Goal: Task Accomplishment & Management: Manage account settings

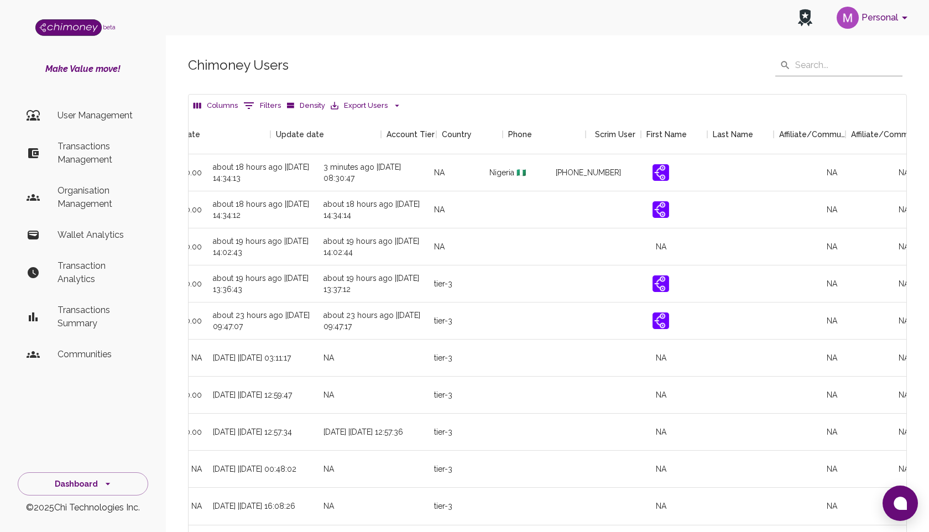
scroll to position [0, 1174]
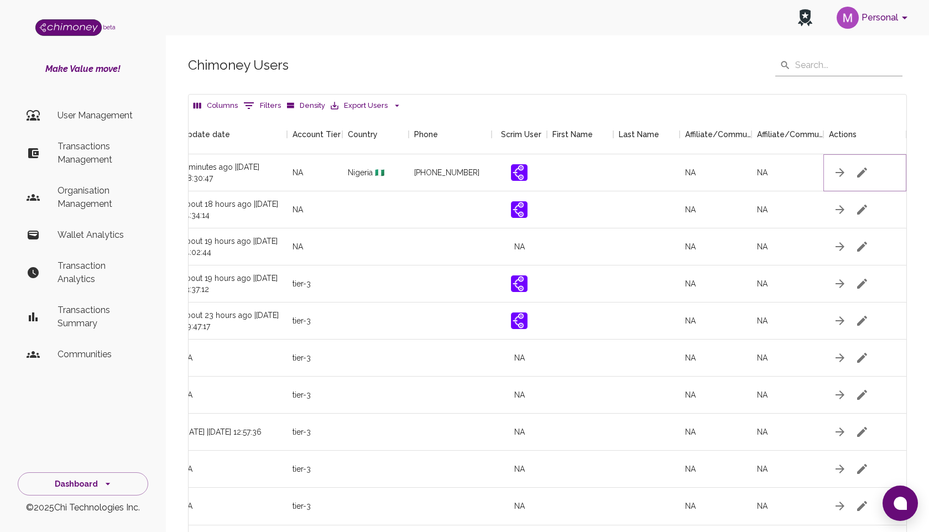
click at [863, 170] on icon "button" at bounding box center [863, 173] width 10 height 10
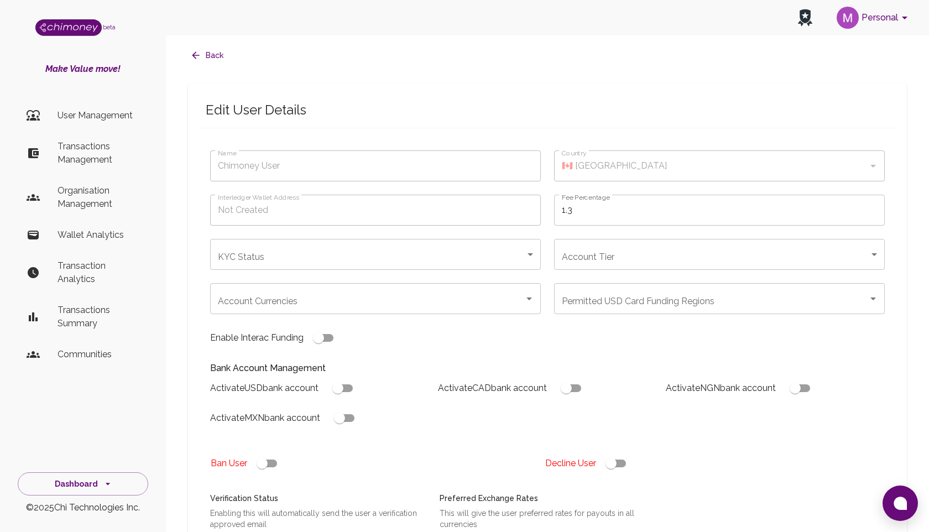
type input "[PERSON_NAME]"
type input "🇳🇬 [GEOGRAPHIC_DATA]"
type input "under_review"
checkbox input "true"
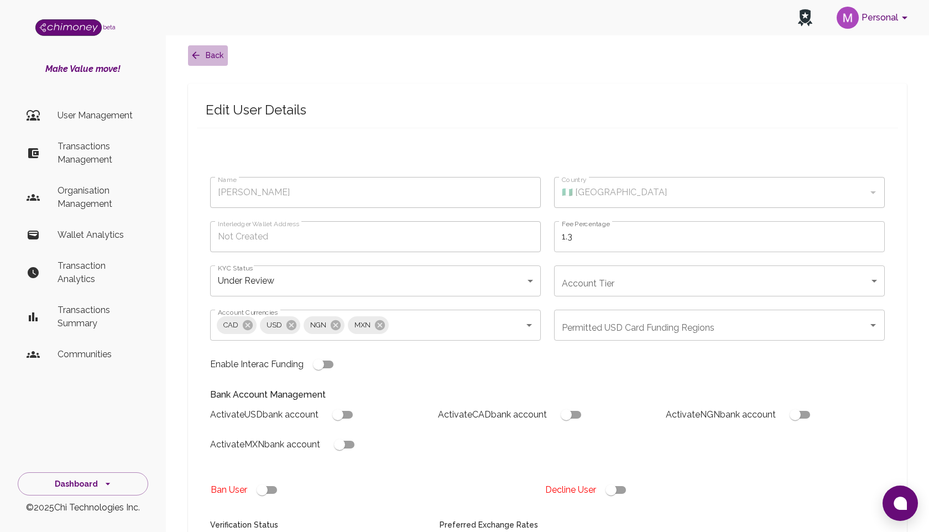
click at [193, 58] on icon "button" at bounding box center [195, 55] width 11 height 11
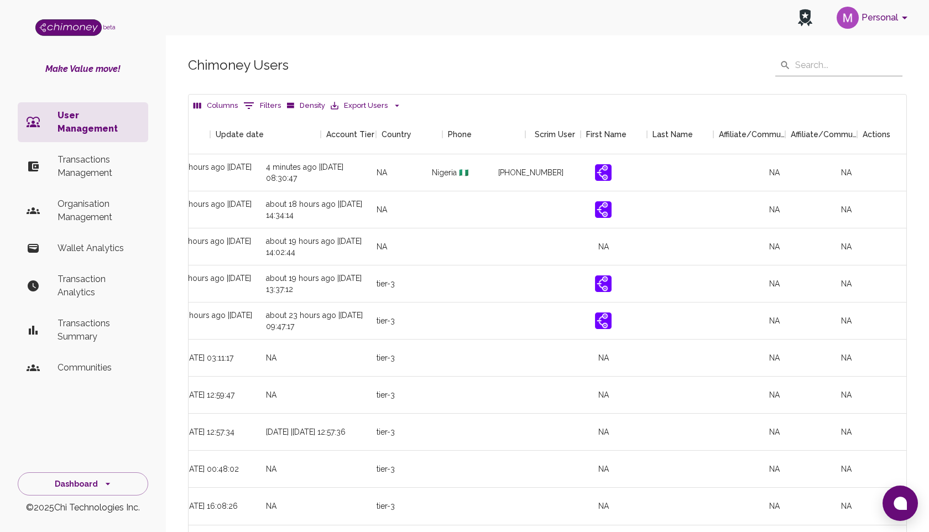
scroll to position [0, 1174]
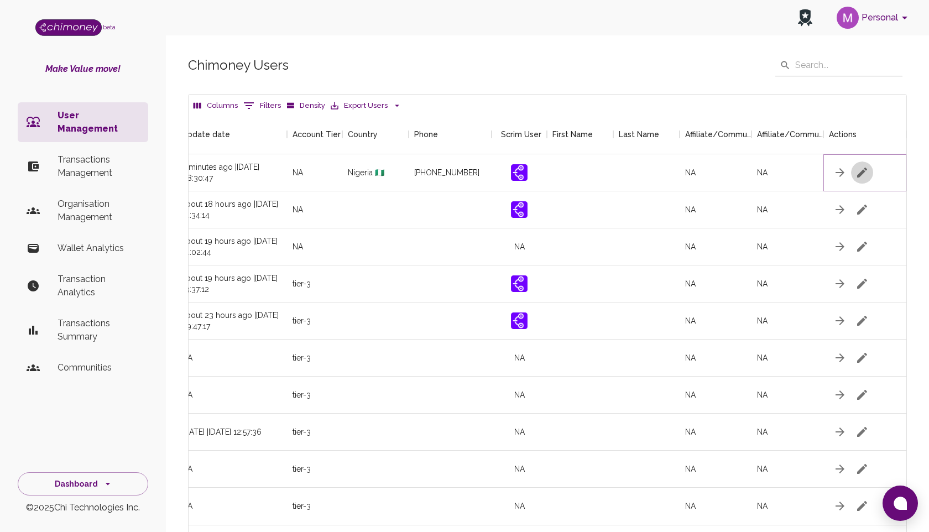
click at [860, 170] on icon "button" at bounding box center [862, 172] width 13 height 13
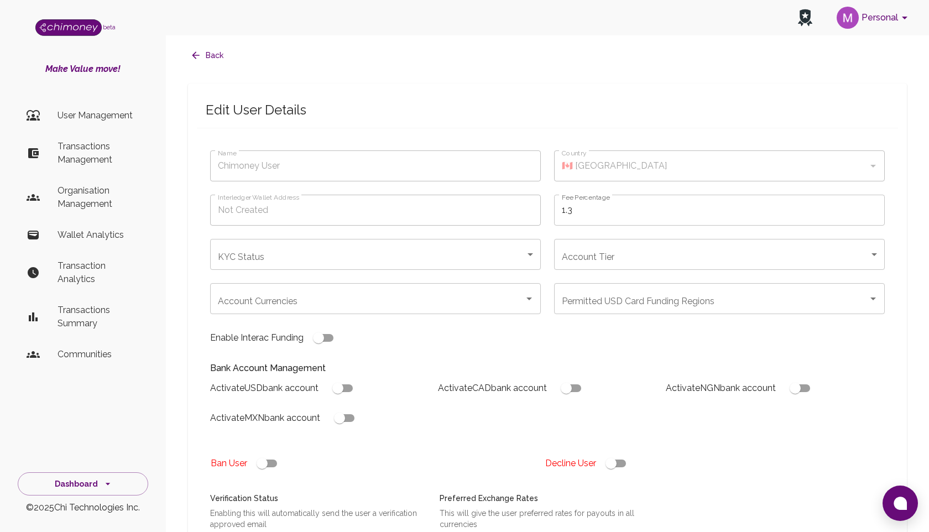
type input "[PERSON_NAME]"
type input "🇳🇬 [GEOGRAPHIC_DATA]"
type input "under_review"
checkbox input "true"
type input "[PERSON_NAME]"
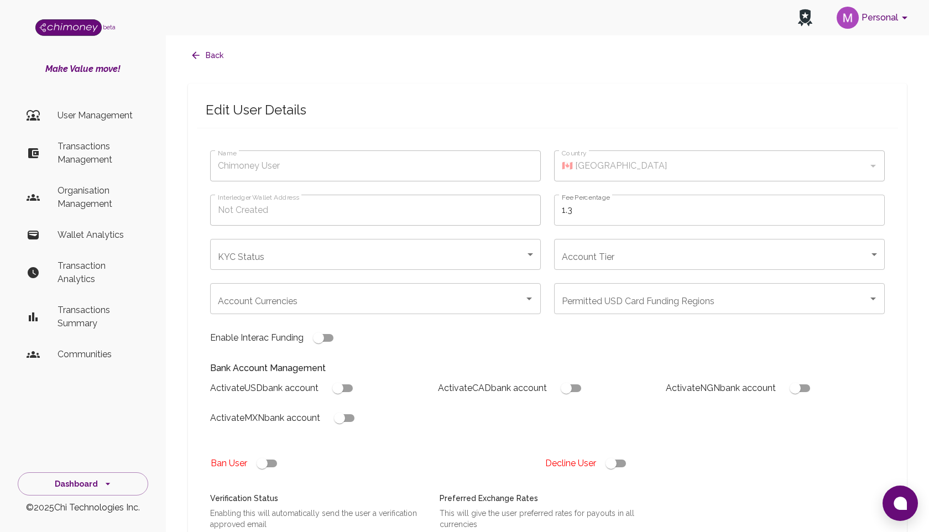
type input "🇳🇬 [GEOGRAPHIC_DATA]"
type input "under_review"
checkbox input "true"
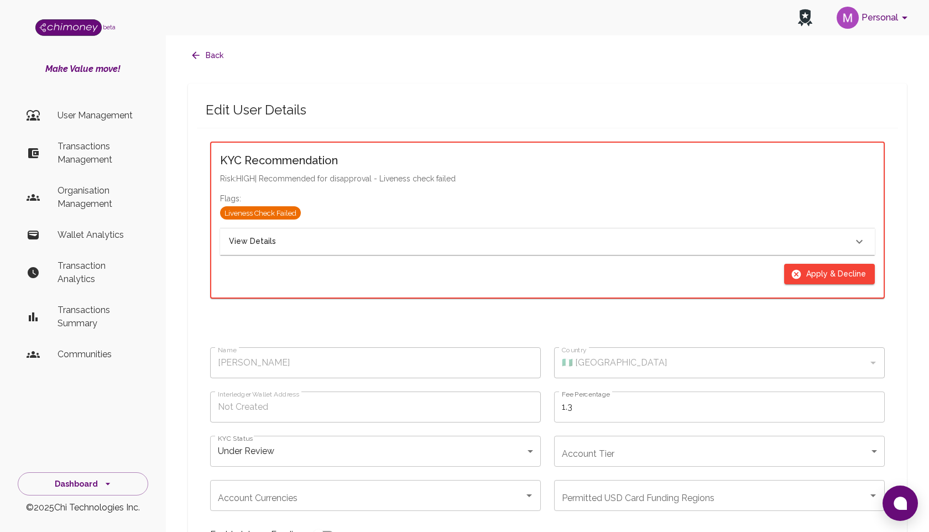
click at [278, 243] on div "View Details" at bounding box center [541, 242] width 624 height 12
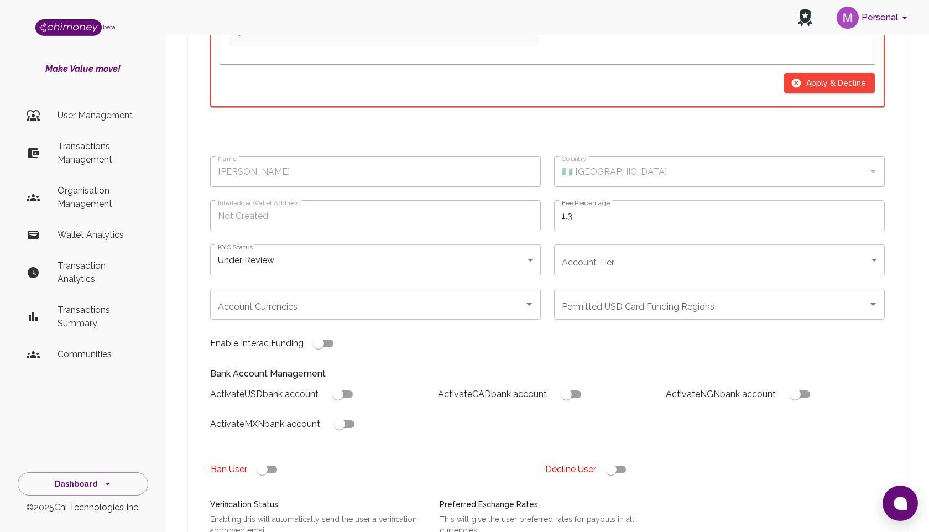
scroll to position [822, 0]
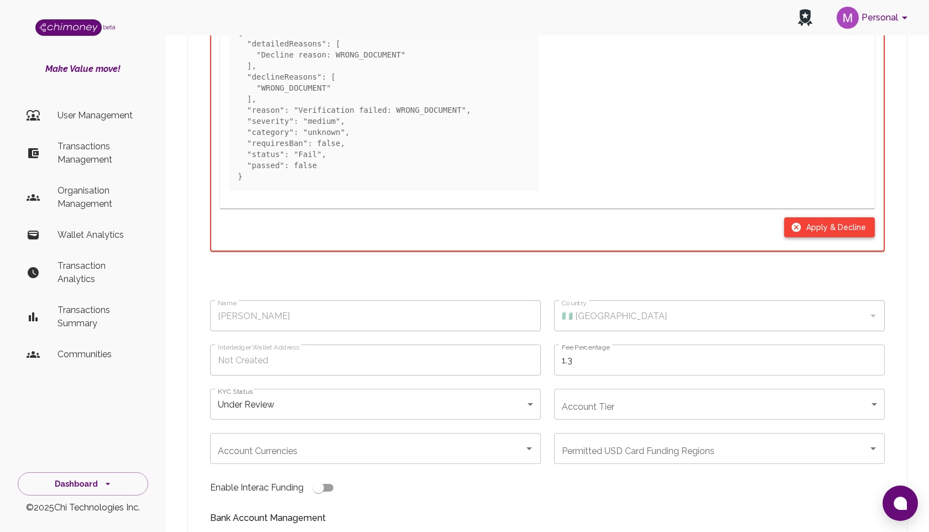
click at [802, 223] on icon "button" at bounding box center [796, 227] width 11 height 11
type input "declined"
checkbox input "true"
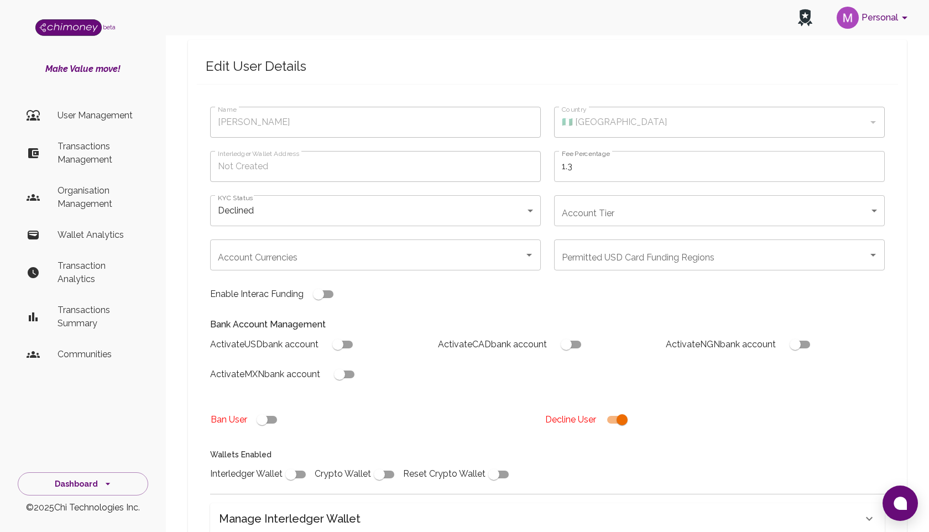
scroll to position [43, 0]
click at [721, 211] on body "Personal beta Make Value move! User Management Transactions Management Organisa…" at bounding box center [464, 348] width 929 height 782
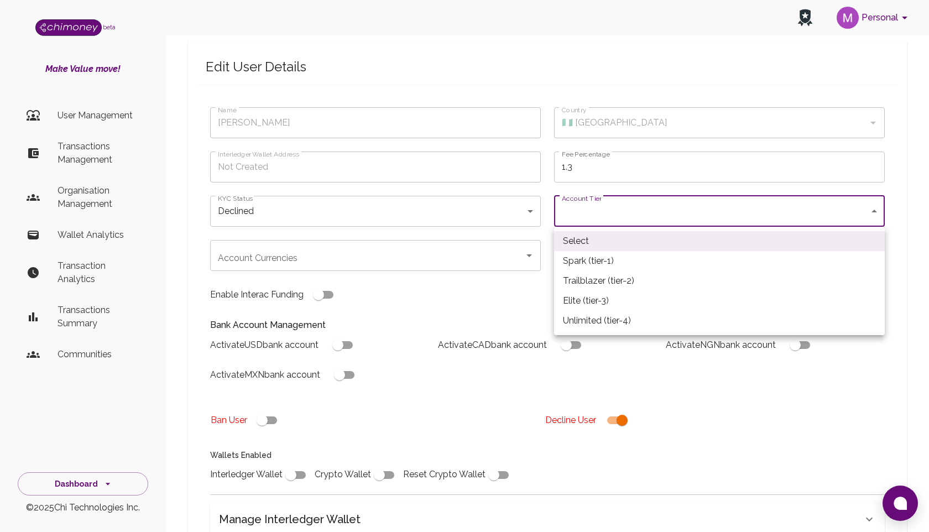
click at [477, 314] on div at bounding box center [464, 266] width 929 height 532
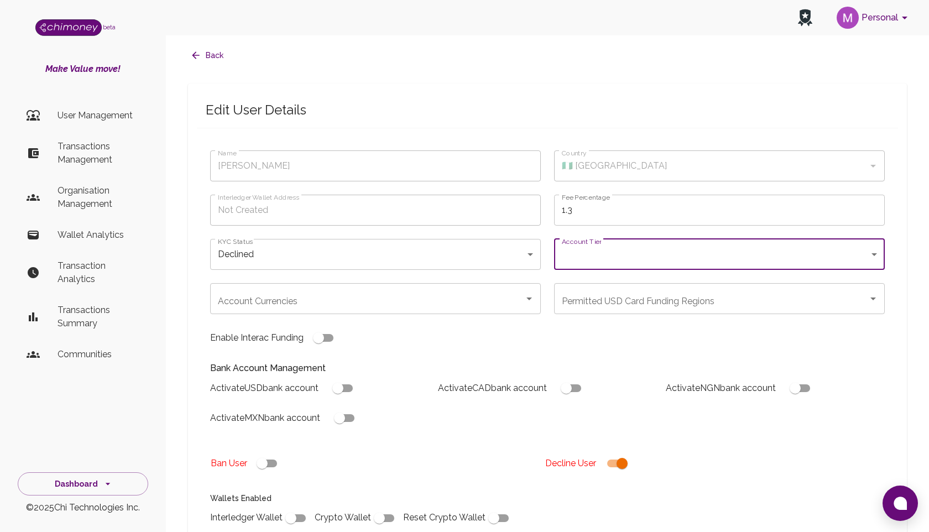
scroll to position [2, 0]
click at [543, 336] on div "Name Mahfuz Bello Name Country 🇳🇬 Nigeria Country Interledger Wallet Address No…" at bounding box center [541, 332] width 688 height 392
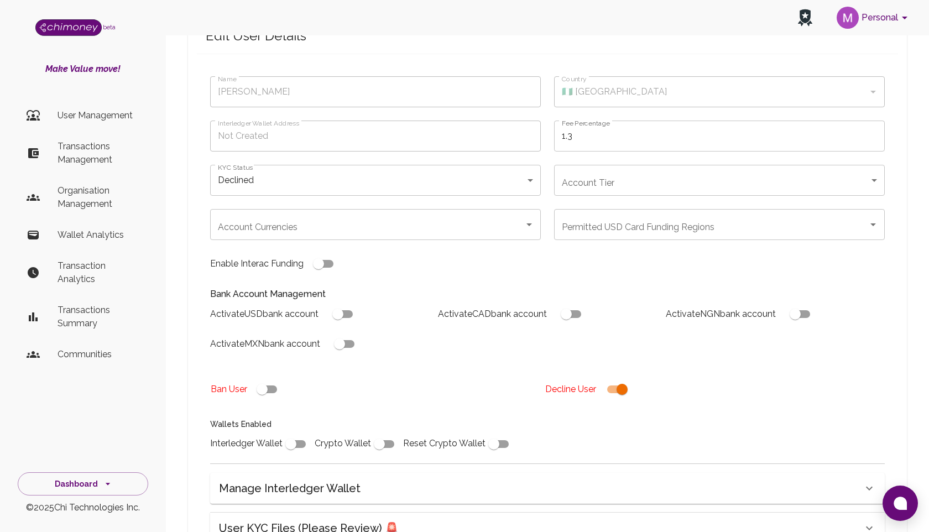
scroll to position [250, 0]
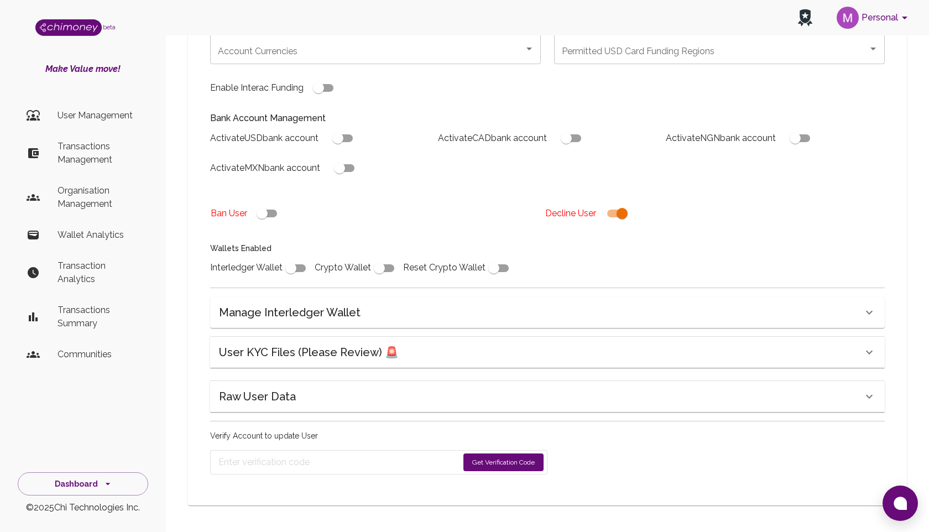
click at [481, 464] on button "Get Verification Code" at bounding box center [504, 463] width 80 height 18
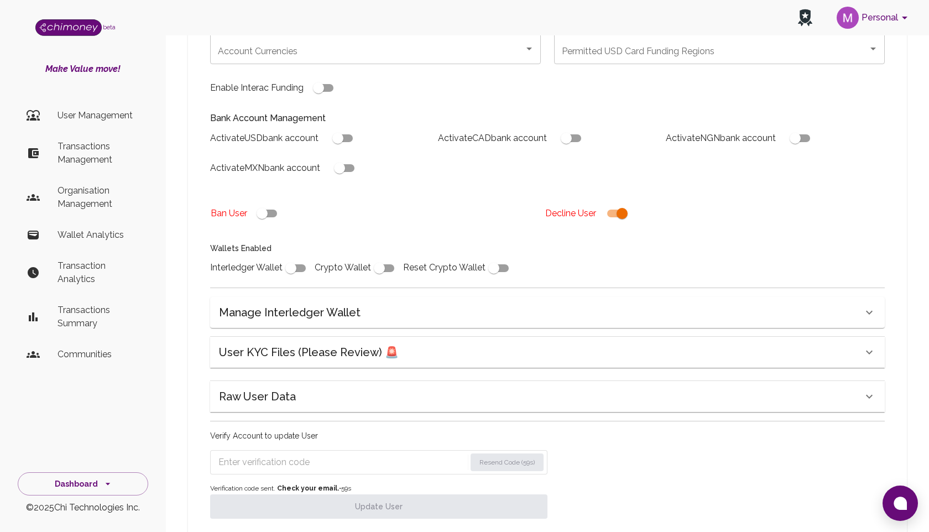
click at [323, 455] on input "Enter verification code" at bounding box center [342, 463] width 247 height 18
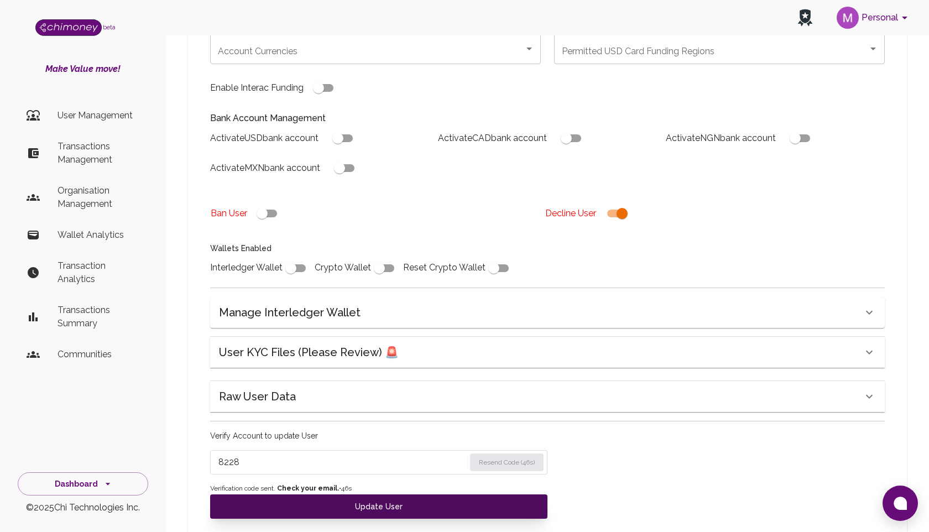
type input "8228"
click at [378, 503] on button "Update User" at bounding box center [378, 507] width 337 height 24
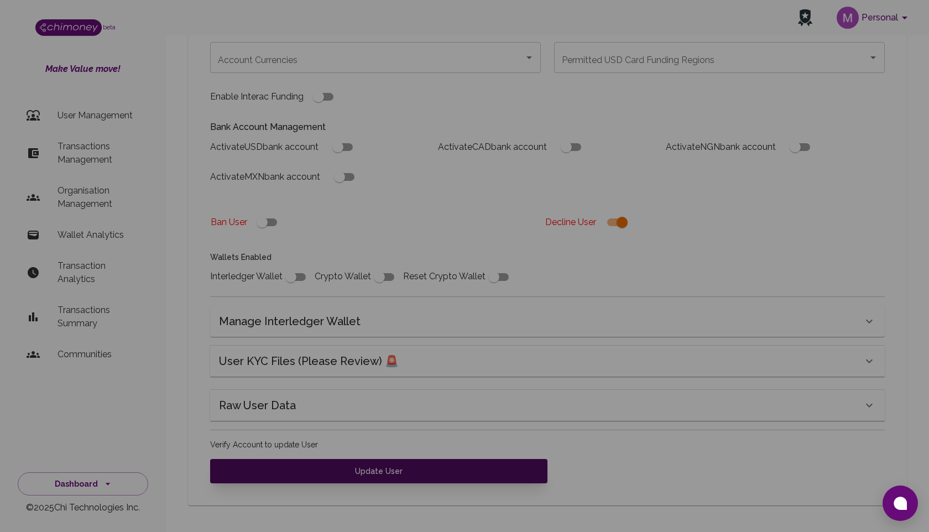
scroll to position [241, 0]
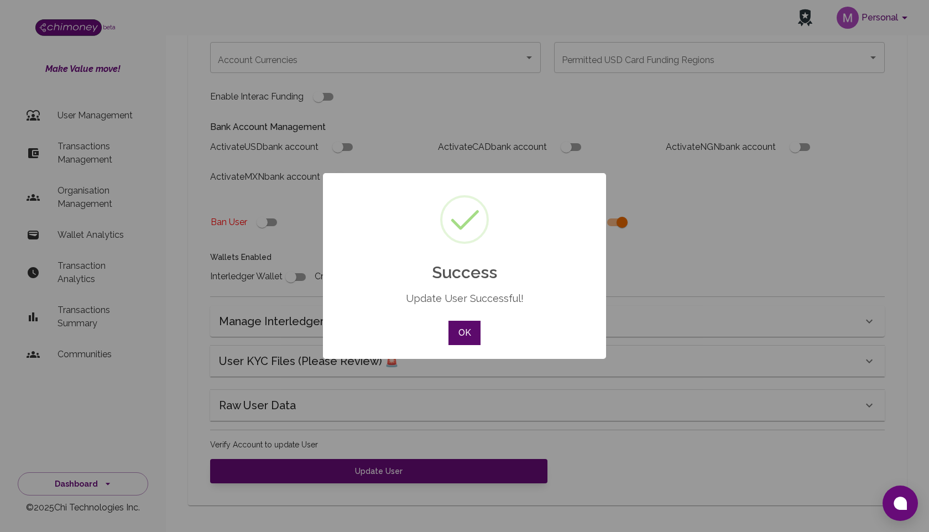
click at [460, 332] on button "OK" at bounding box center [465, 333] width 32 height 24
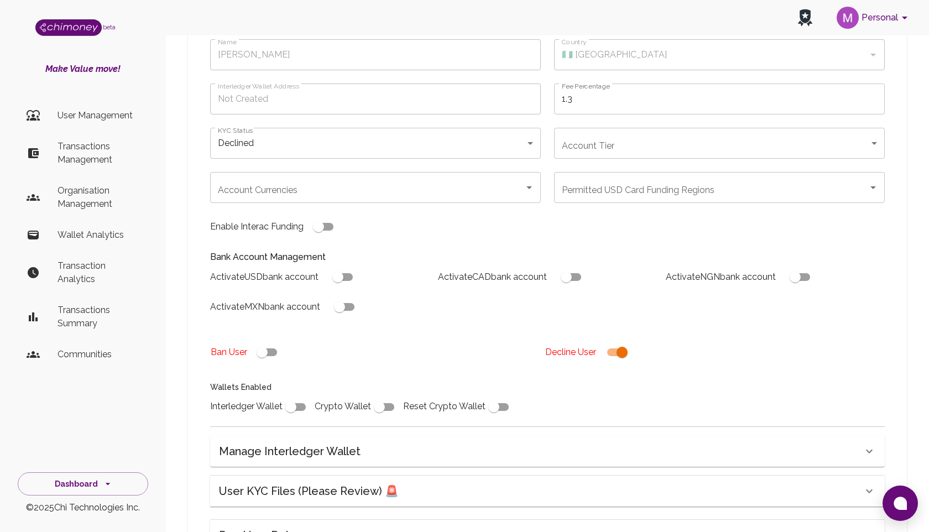
scroll to position [0, 0]
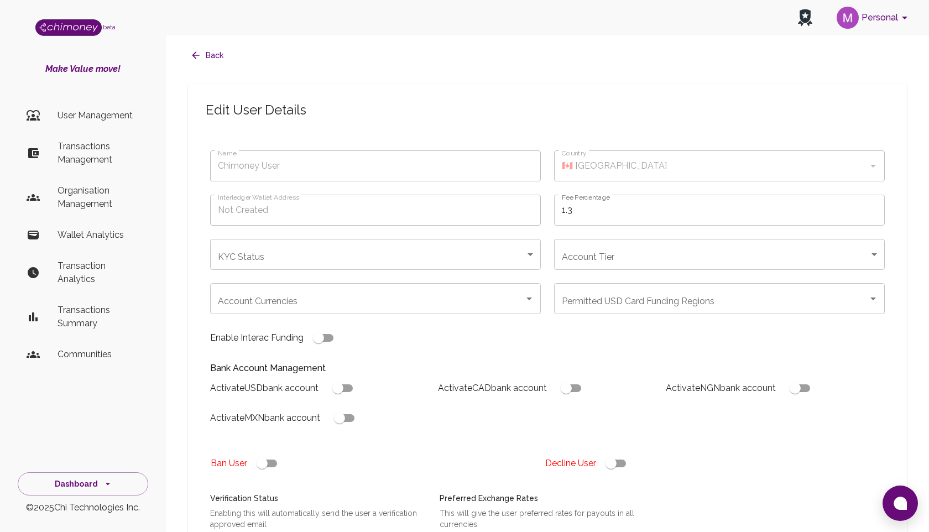
type input "[PERSON_NAME]"
type input "🇳🇬 [GEOGRAPHIC_DATA]"
type input "declined"
checkbox input "true"
click at [198, 61] on button "Back" at bounding box center [208, 55] width 40 height 20
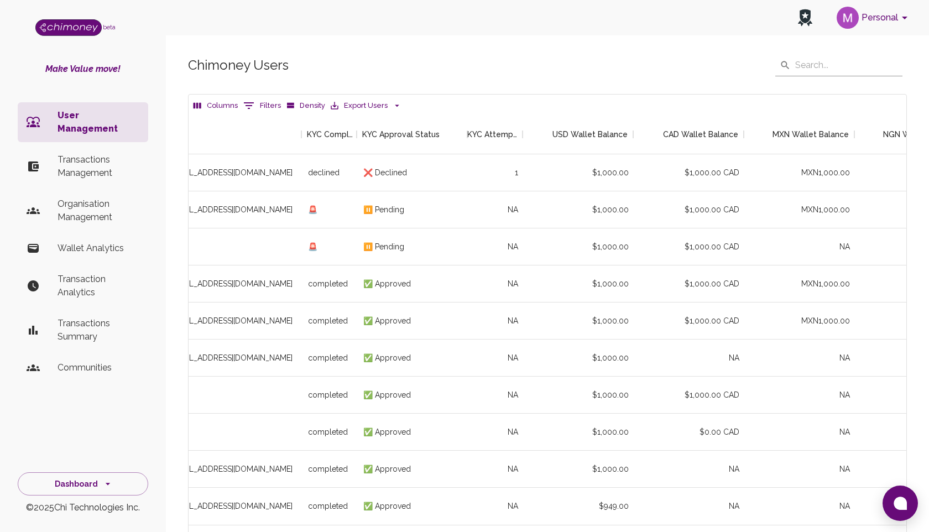
scroll to position [0, 277]
click at [518, 172] on div "1" at bounding box center [492, 172] width 55 height 37
click at [553, 172] on div "$1,000.00" at bounding box center [576, 172] width 111 height 37
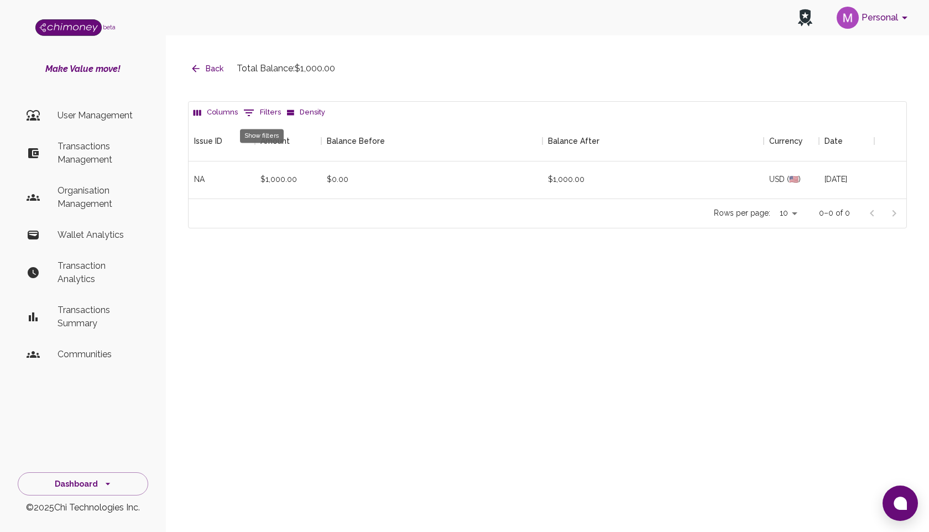
scroll to position [77, 718]
click at [195, 64] on icon "button" at bounding box center [195, 68] width 11 height 11
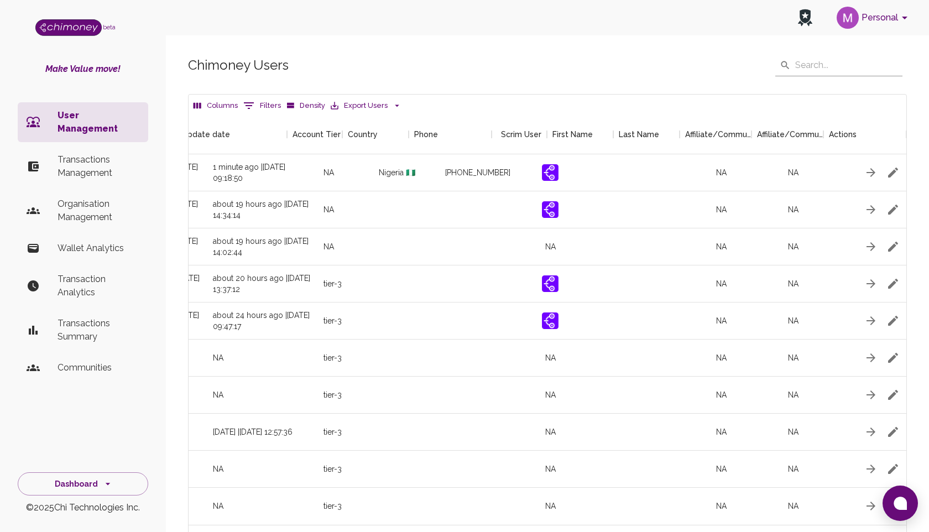
scroll to position [0, 1174]
